Goal: Transaction & Acquisition: Subscribe to service/newsletter

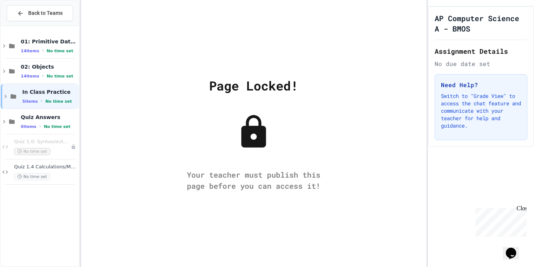
click at [251, 148] on icon at bounding box center [253, 132] width 37 height 37
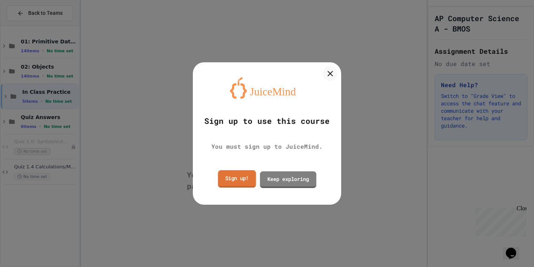
click at [248, 179] on link "Sign up!" at bounding box center [237, 178] width 38 height 17
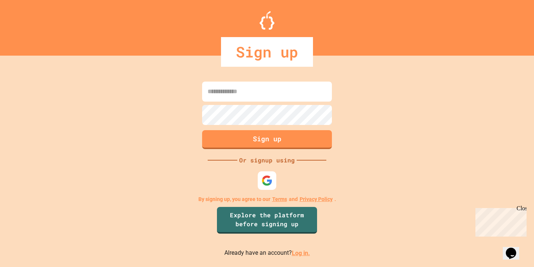
click at [298, 255] on link "Log in." at bounding box center [301, 253] width 18 height 7
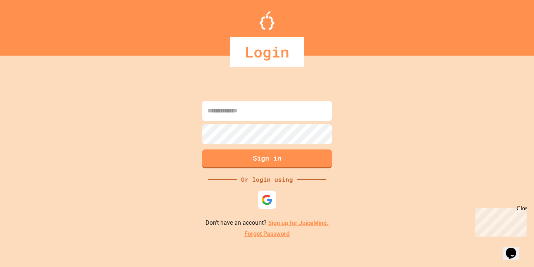
click at [268, 205] on img at bounding box center [267, 199] width 11 height 11
